Goal: Transaction & Acquisition: Purchase product/service

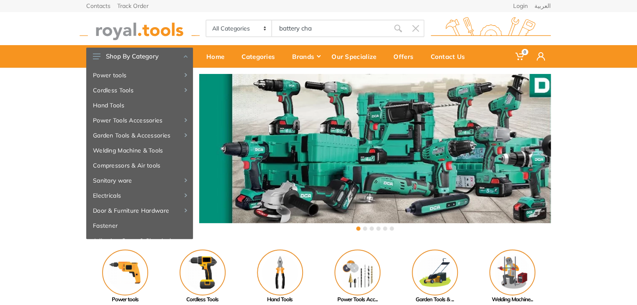
type input "battery char"
drag, startPoint x: 295, startPoint y: 32, endPoint x: 236, endPoint y: 29, distance: 59.1
click at [236, 29] on div "All Categories Power tools Cordless Tools Hand Tools Power Tools Accessories Ga…" at bounding box center [314, 29] width 219 height 18
type input "battery charger"
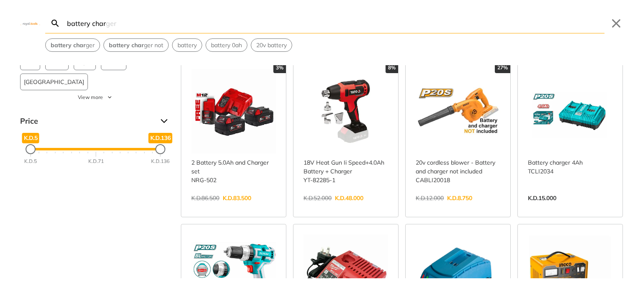
scroll to position [12, 0]
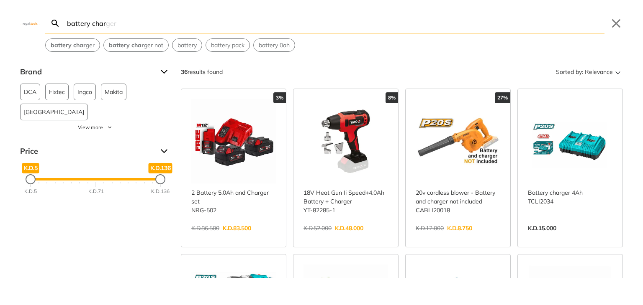
click at [122, 26] on input "battery char" at bounding box center [334, 23] width 539 height 20
drag, startPoint x: 123, startPoint y: 25, endPoint x: 22, endPoint y: 26, distance: 101.7
click at [22, 26] on div "Search battery char battery charger Submit Close battery char ger battery char …" at bounding box center [321, 26] width 643 height 52
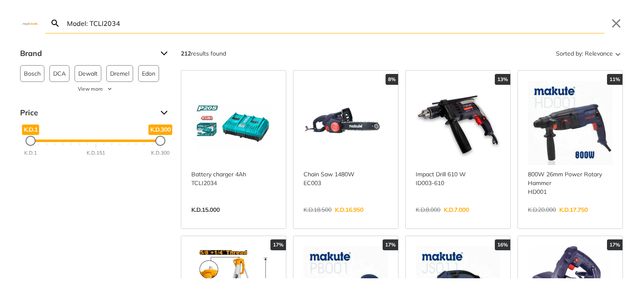
type input "Model: TCLI2034"
click at [241, 219] on link "View more →" at bounding box center [233, 219] width 85 height 0
